Goal: Find specific fact: Find specific fact

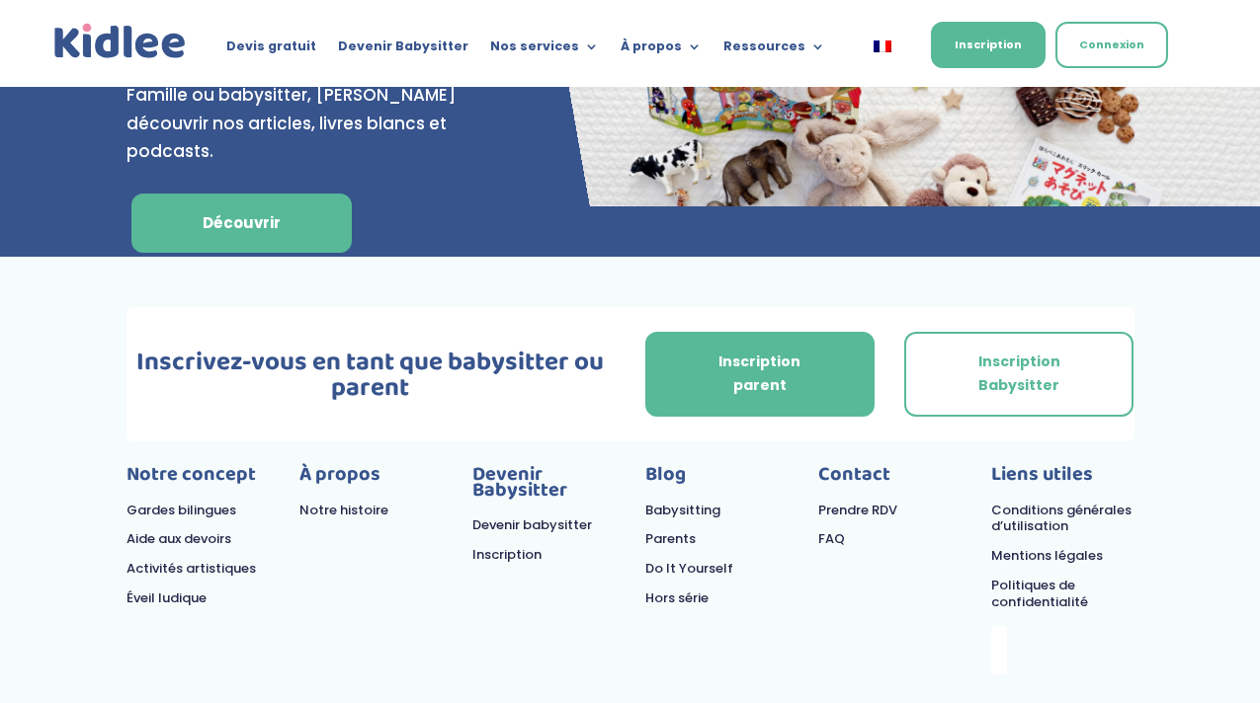
scroll to position [8420, 0]
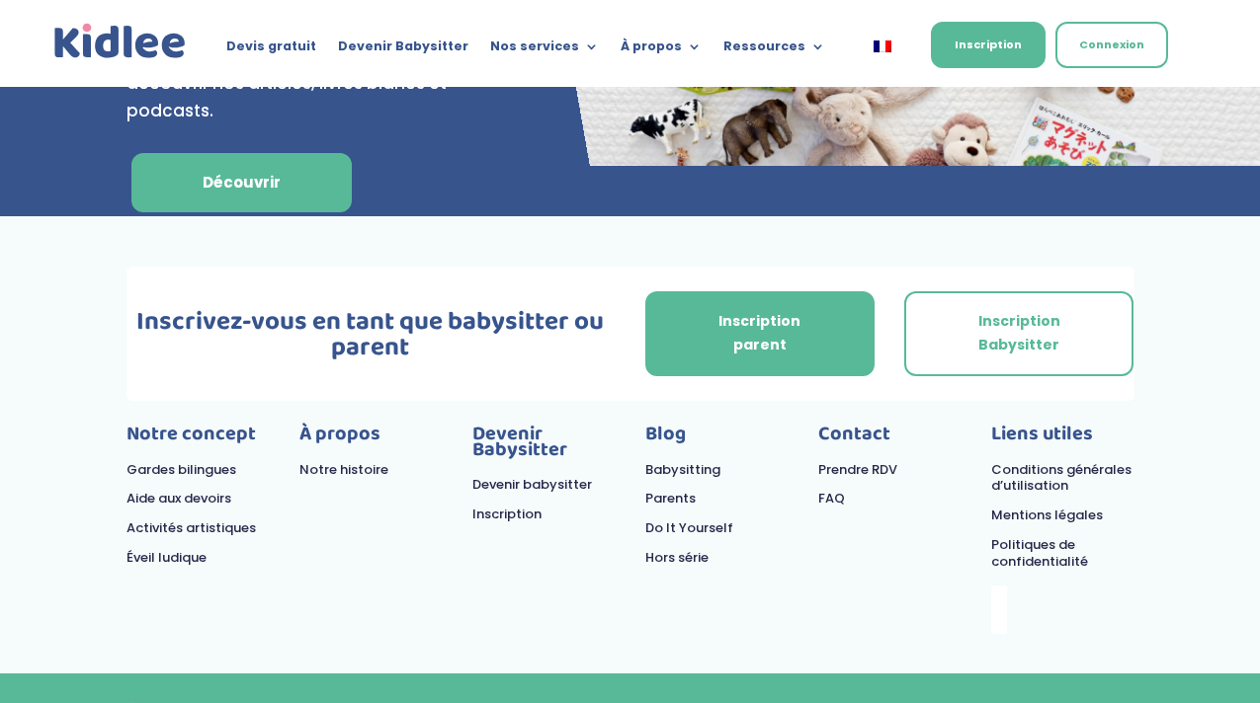
click at [1042, 506] on link "Mentions légales" at bounding box center [1047, 515] width 112 height 19
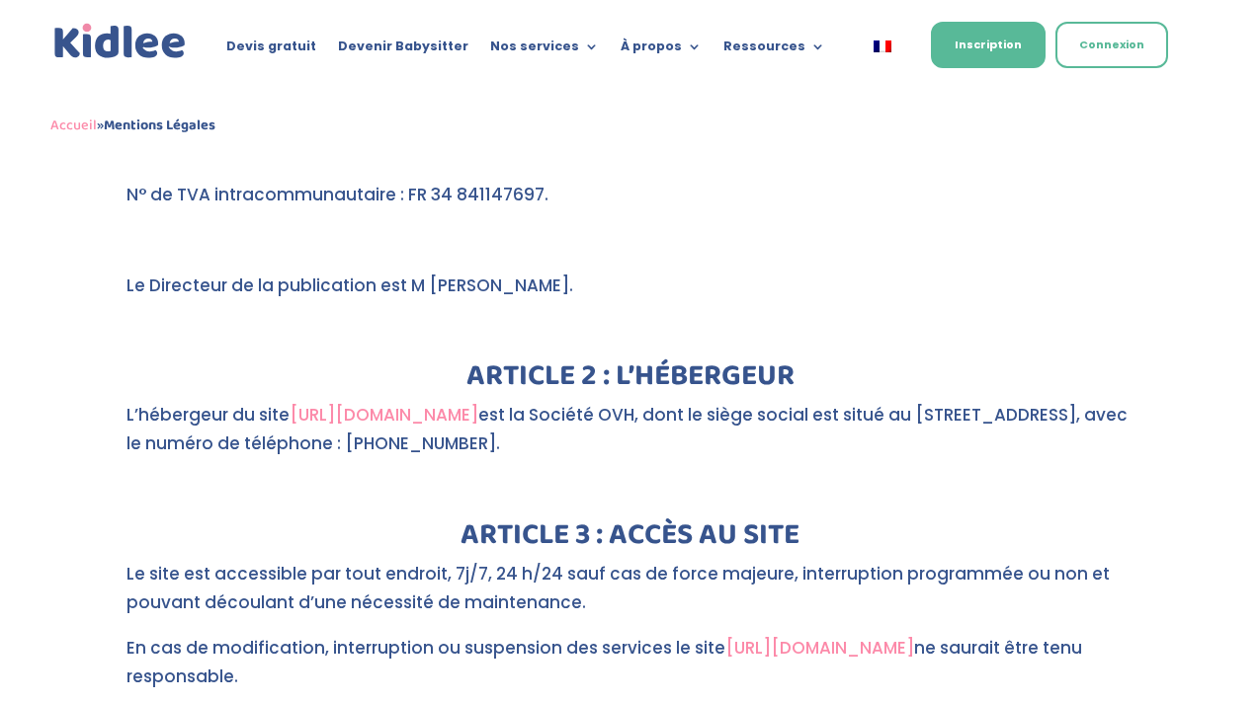
scroll to position [771, 0]
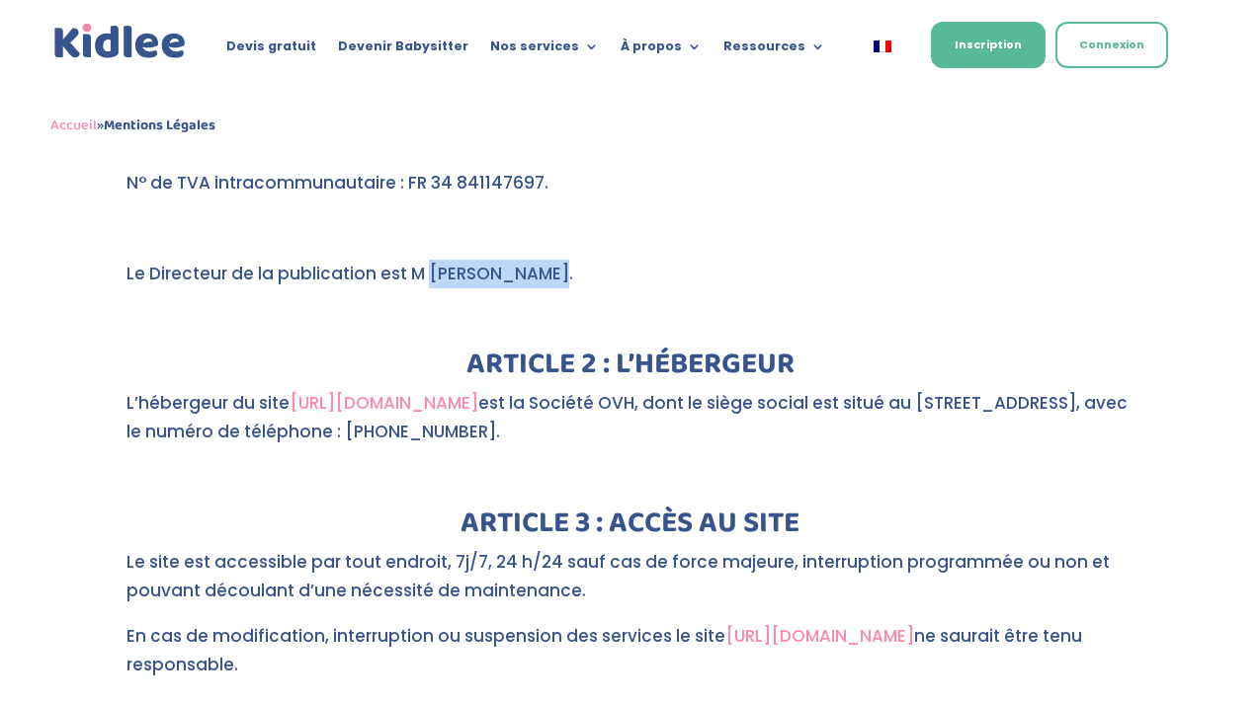
drag, startPoint x: 545, startPoint y: 244, endPoint x: 428, endPoint y: 247, distance: 117.6
click at [428, 260] on p "Le Directeur de la publication est M [PERSON_NAME]." at bounding box center [630, 282] width 1008 height 45
copy p "[PERSON_NAME]."
